Goal: Use online tool/utility: Utilize a website feature to perform a specific function

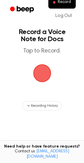
click at [48, 72] on span "button" at bounding box center [42, 73] width 18 height 18
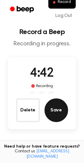
click at [60, 110] on button "Save" at bounding box center [57, 110] width 24 height 24
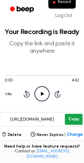
click at [76, 122] on button "Copy" at bounding box center [73, 119] width 17 height 11
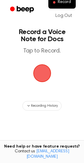
click at [43, 78] on span "button" at bounding box center [42, 73] width 25 height 25
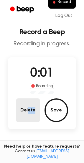
drag, startPoint x: 41, startPoint y: 110, endPoint x: 28, endPoint y: 109, distance: 13.0
click at [28, 110] on div "Delete Save" at bounding box center [42, 110] width 52 height 24
click at [28, 109] on button "Delete" at bounding box center [28, 110] width 24 height 24
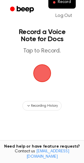
click at [38, 70] on span "button" at bounding box center [42, 73] width 27 height 27
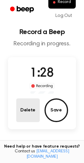
click at [32, 110] on button "Delete" at bounding box center [28, 110] width 24 height 24
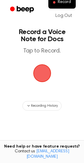
click at [36, 74] on span "button" at bounding box center [42, 73] width 29 height 29
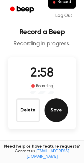
click at [51, 106] on button "Save" at bounding box center [57, 110] width 24 height 24
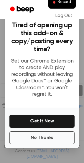
scroll to position [43, 0]
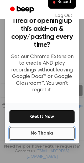
click at [61, 128] on button "No Thanks" at bounding box center [41, 133] width 65 height 13
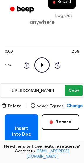
click at [75, 92] on button "Copy" at bounding box center [73, 90] width 17 height 11
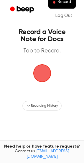
click at [43, 67] on span "button" at bounding box center [42, 73] width 17 height 17
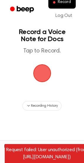
click at [48, 69] on span "button" at bounding box center [42, 73] width 18 height 18
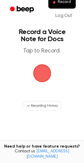
click at [33, 67] on span "button" at bounding box center [42, 73] width 18 height 18
click at [42, 78] on span "button" at bounding box center [42, 73] width 30 height 30
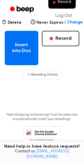
scroll to position [112, 0]
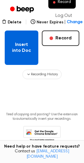
click at [27, 59] on button "Insert into Doc" at bounding box center [22, 47] width 34 height 34
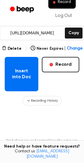
scroll to position [73, 0]
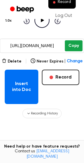
click at [77, 46] on button "Copy" at bounding box center [73, 45] width 17 height 11
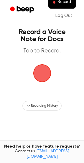
click at [49, 81] on span "button" at bounding box center [42, 73] width 18 height 18
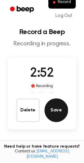
click at [58, 116] on button "Save" at bounding box center [57, 110] width 24 height 24
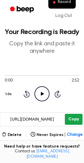
click at [73, 118] on button "Copy" at bounding box center [73, 119] width 17 height 11
